Goal: Task Accomplishment & Management: Use online tool/utility

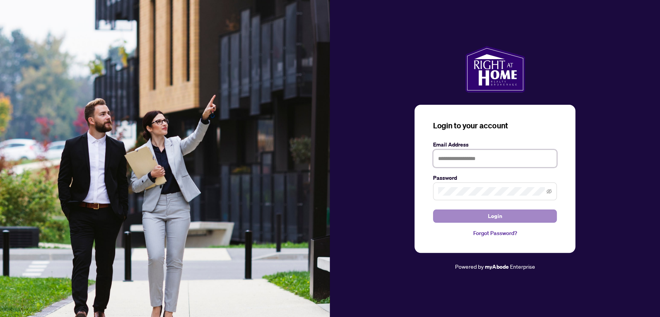
type input "**********"
click at [451, 216] on button "Login" at bounding box center [495, 216] width 124 height 13
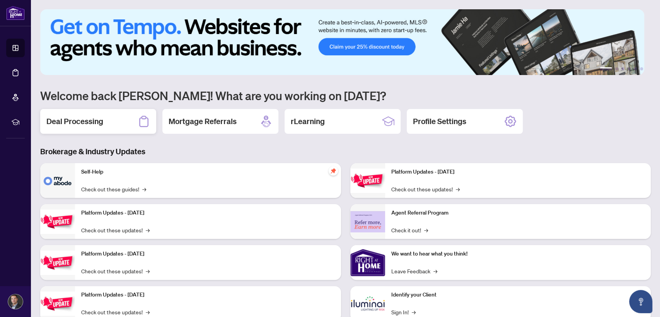
click at [87, 122] on h2 "Deal Processing" at bounding box center [74, 121] width 57 height 11
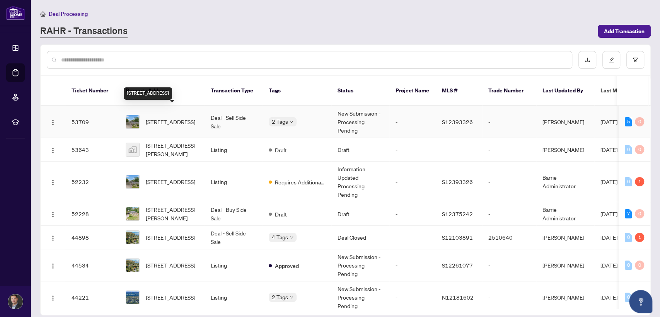
click at [179, 118] on span "[STREET_ADDRESS]" at bounding box center [170, 122] width 49 height 9
